Goal: Information Seeking & Learning: Learn about a topic

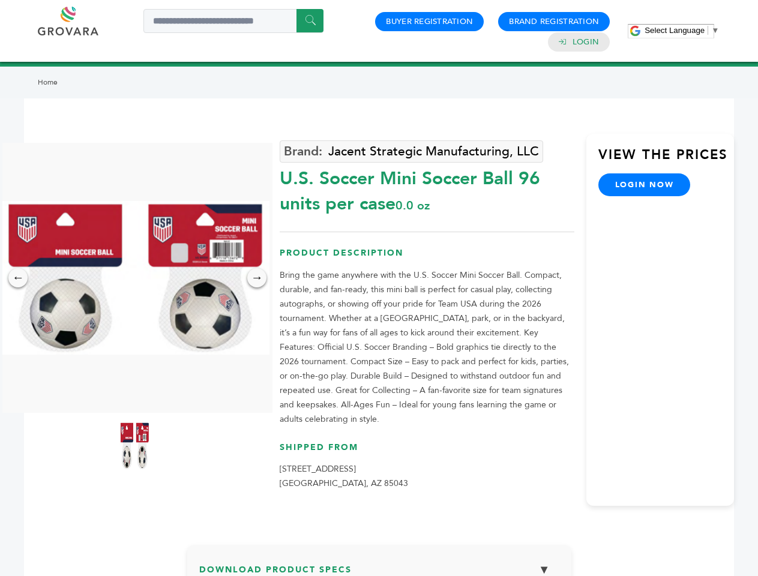
click at [681, 30] on span "Select Language" at bounding box center [674, 30] width 60 height 9
click at [134, 278] on img at bounding box center [134, 278] width 270 height 154
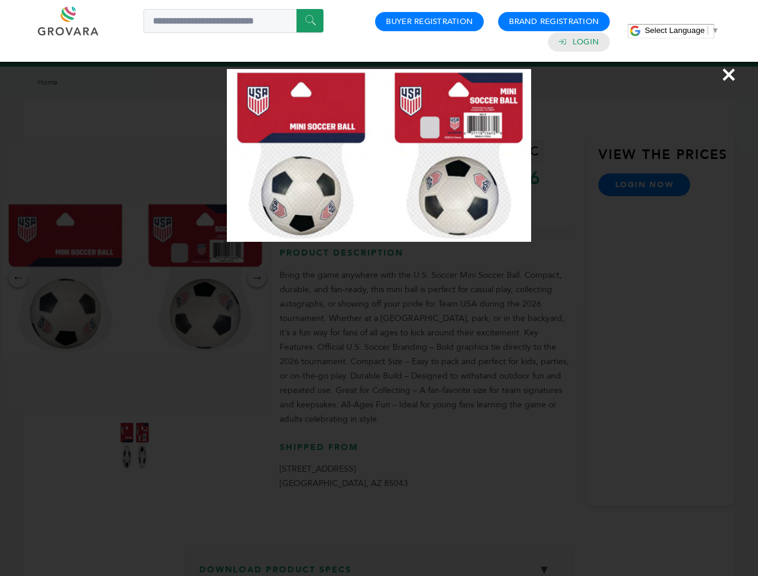
click at [18, 278] on div "×" at bounding box center [379, 288] width 758 height 576
click at [257, 278] on div "→" at bounding box center [256, 277] width 19 height 19
click at [134, 446] on img at bounding box center [134, 446] width 30 height 48
click at [379, 566] on div "×" at bounding box center [379, 288] width 758 height 576
